Goal: Task Accomplishment & Management: Use online tool/utility

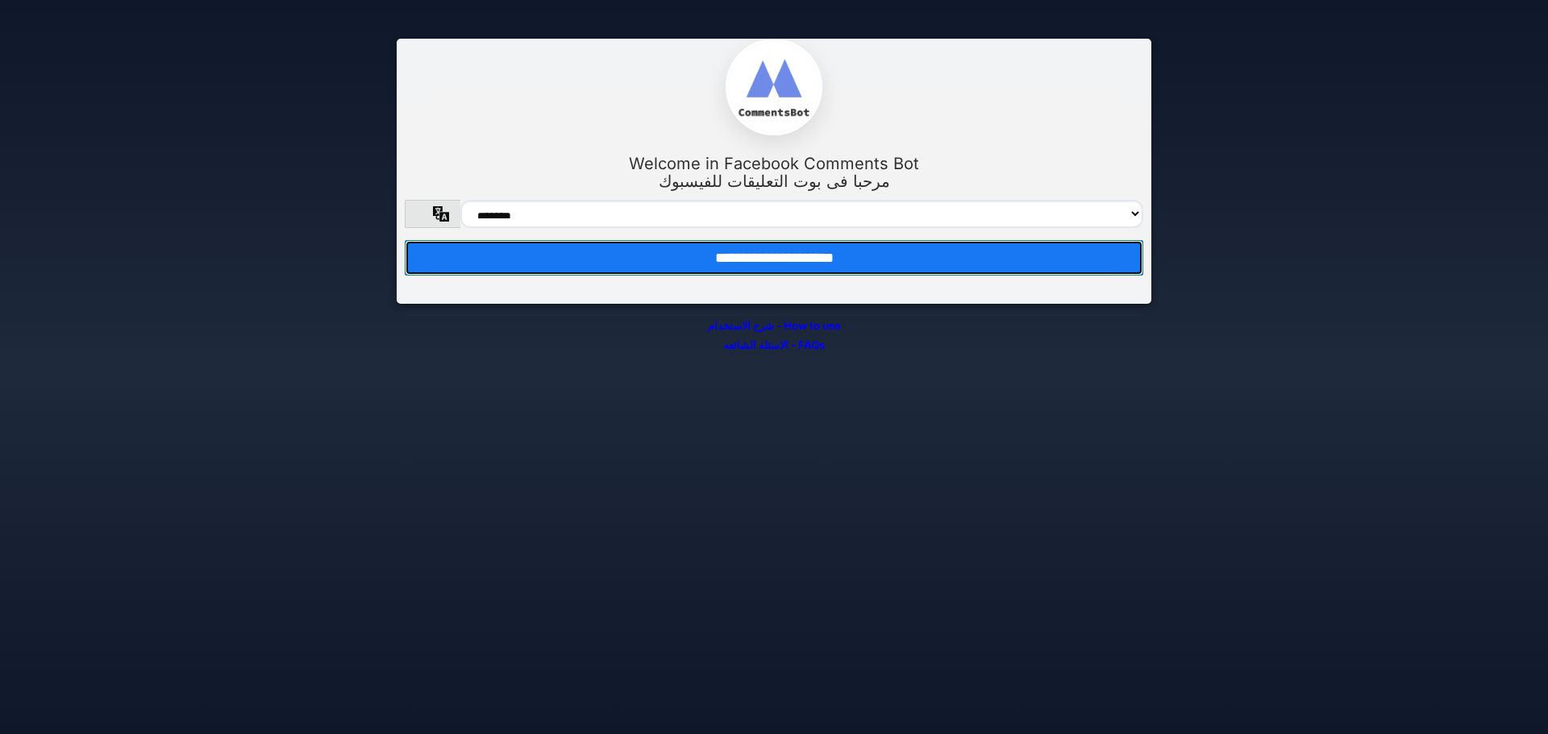
drag, startPoint x: 742, startPoint y: 251, endPoint x: 738, endPoint y: 134, distance: 116.9
click at [742, 250] on input "**********" at bounding box center [774, 257] width 738 height 35
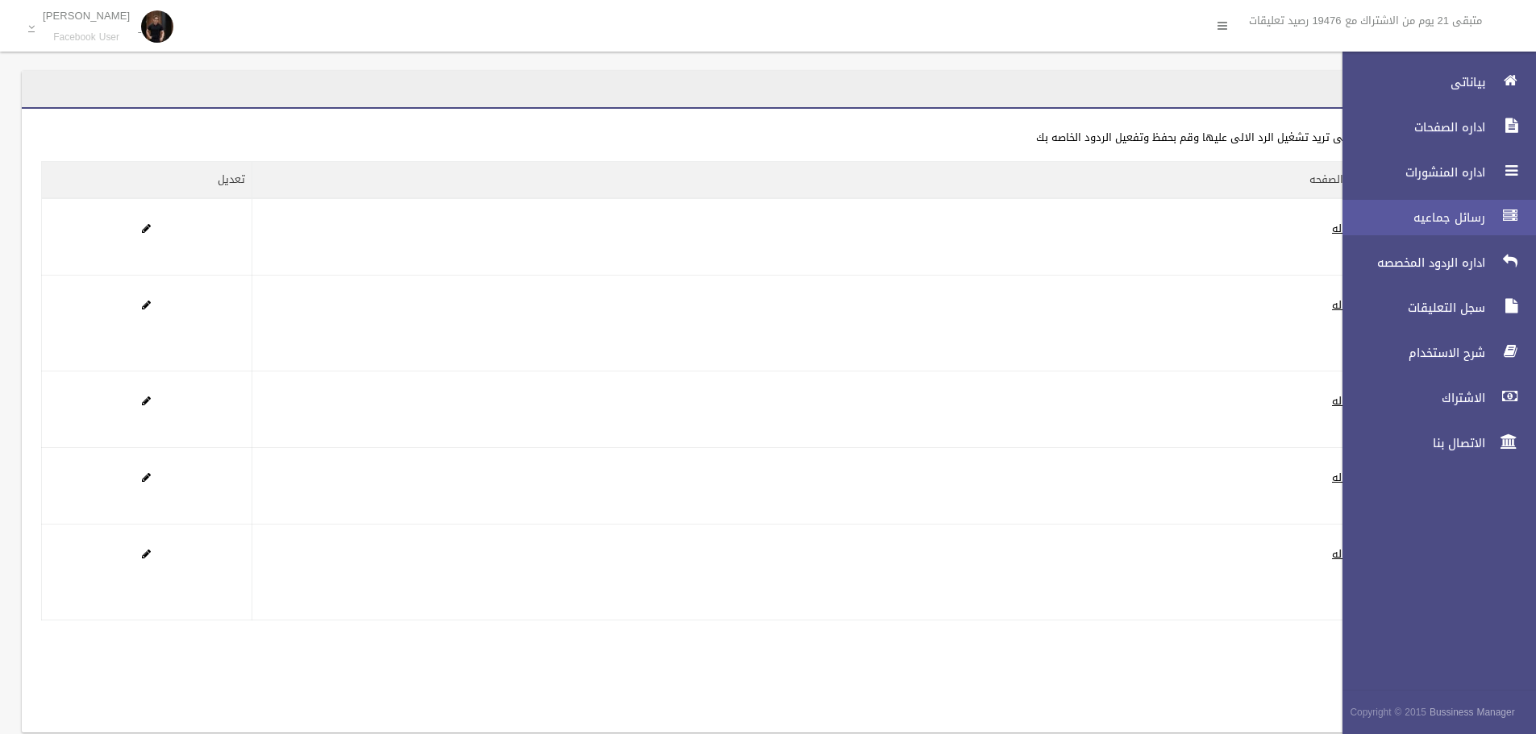
click at [1456, 215] on span "رسائل جماعيه" at bounding box center [1408, 218] width 161 height 16
